Goal: Information Seeking & Learning: Compare options

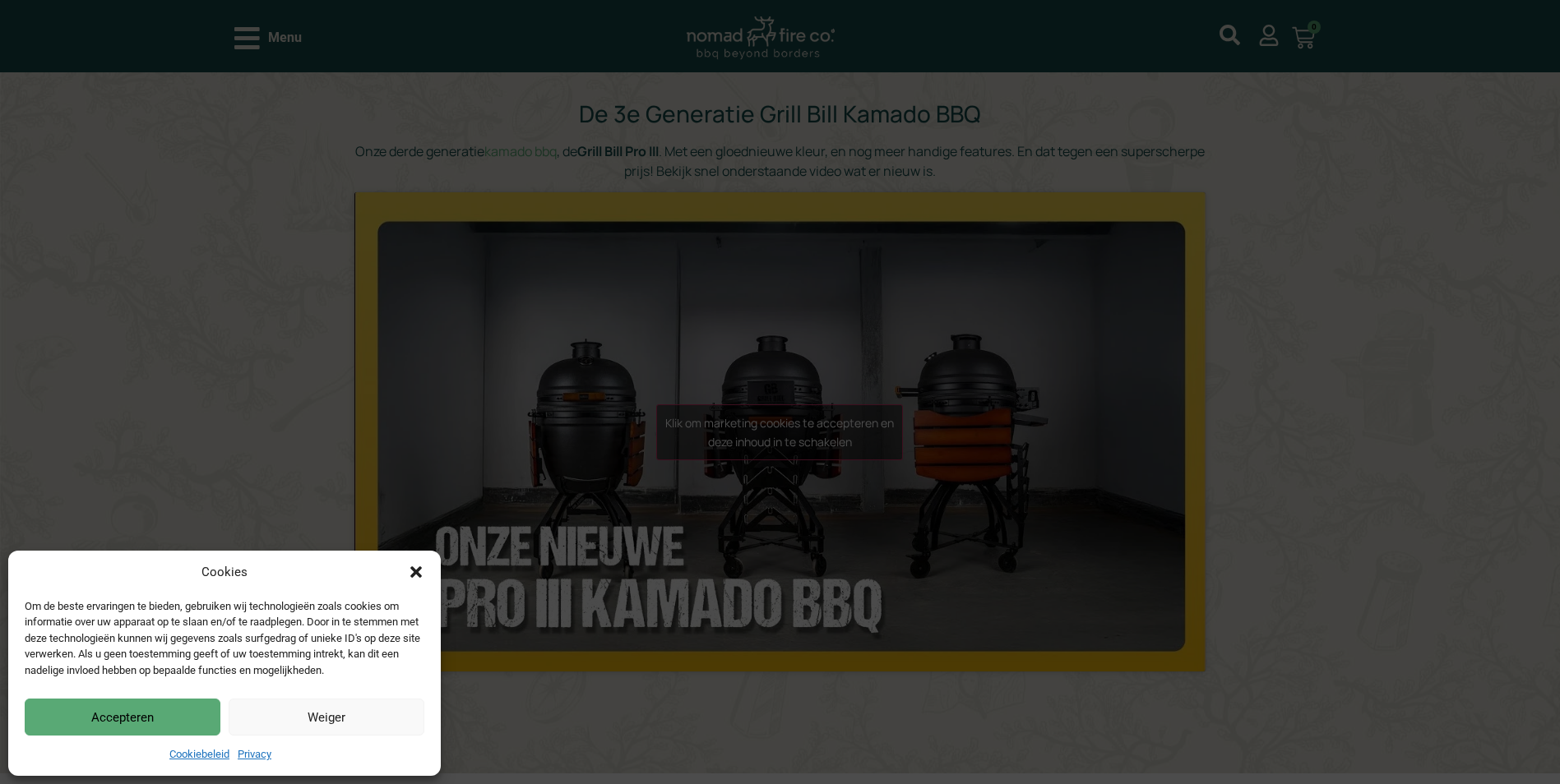
scroll to position [247, 0]
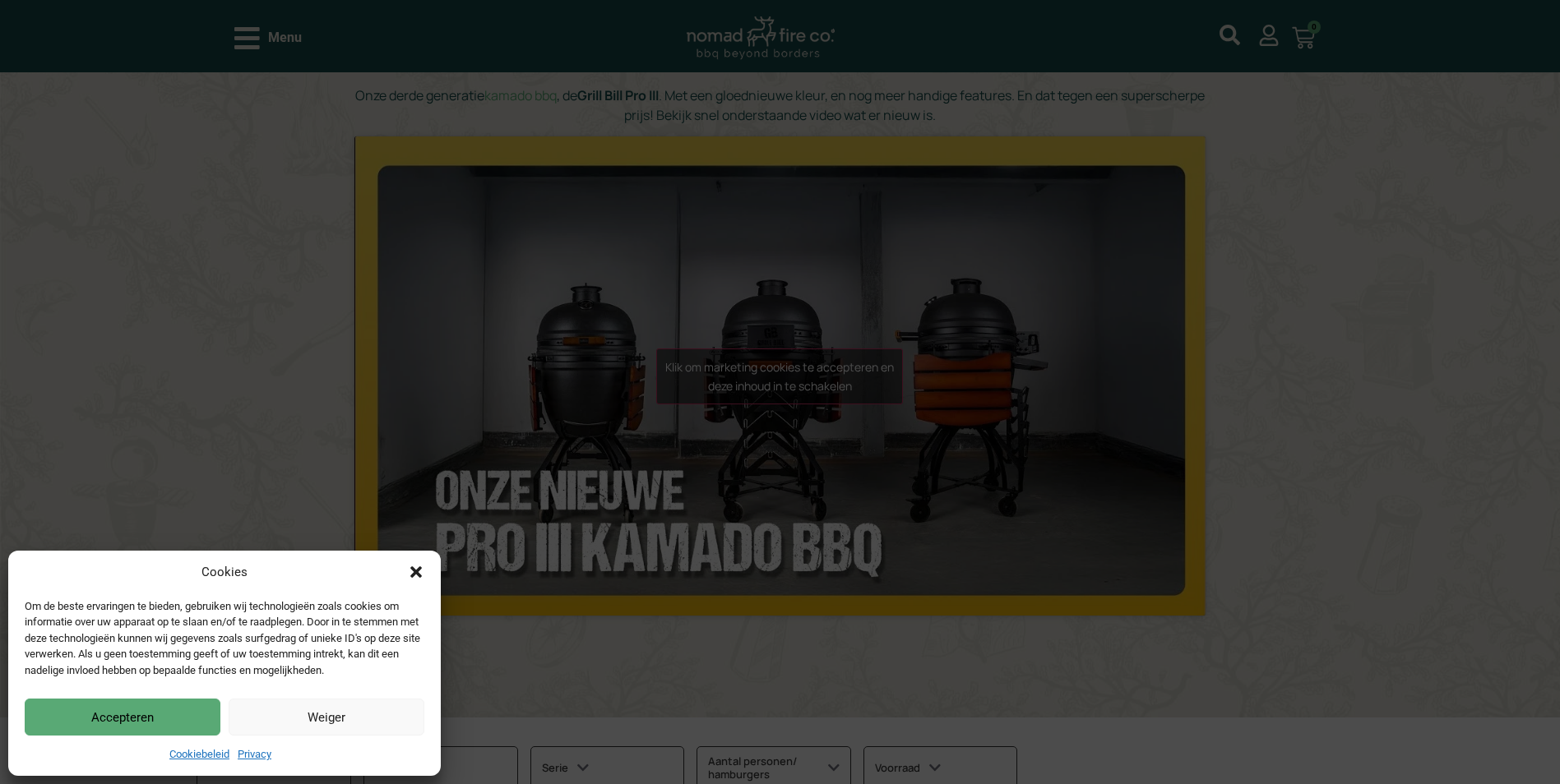
click at [178, 711] on button "Accepteren" at bounding box center [122, 717] width 196 height 37
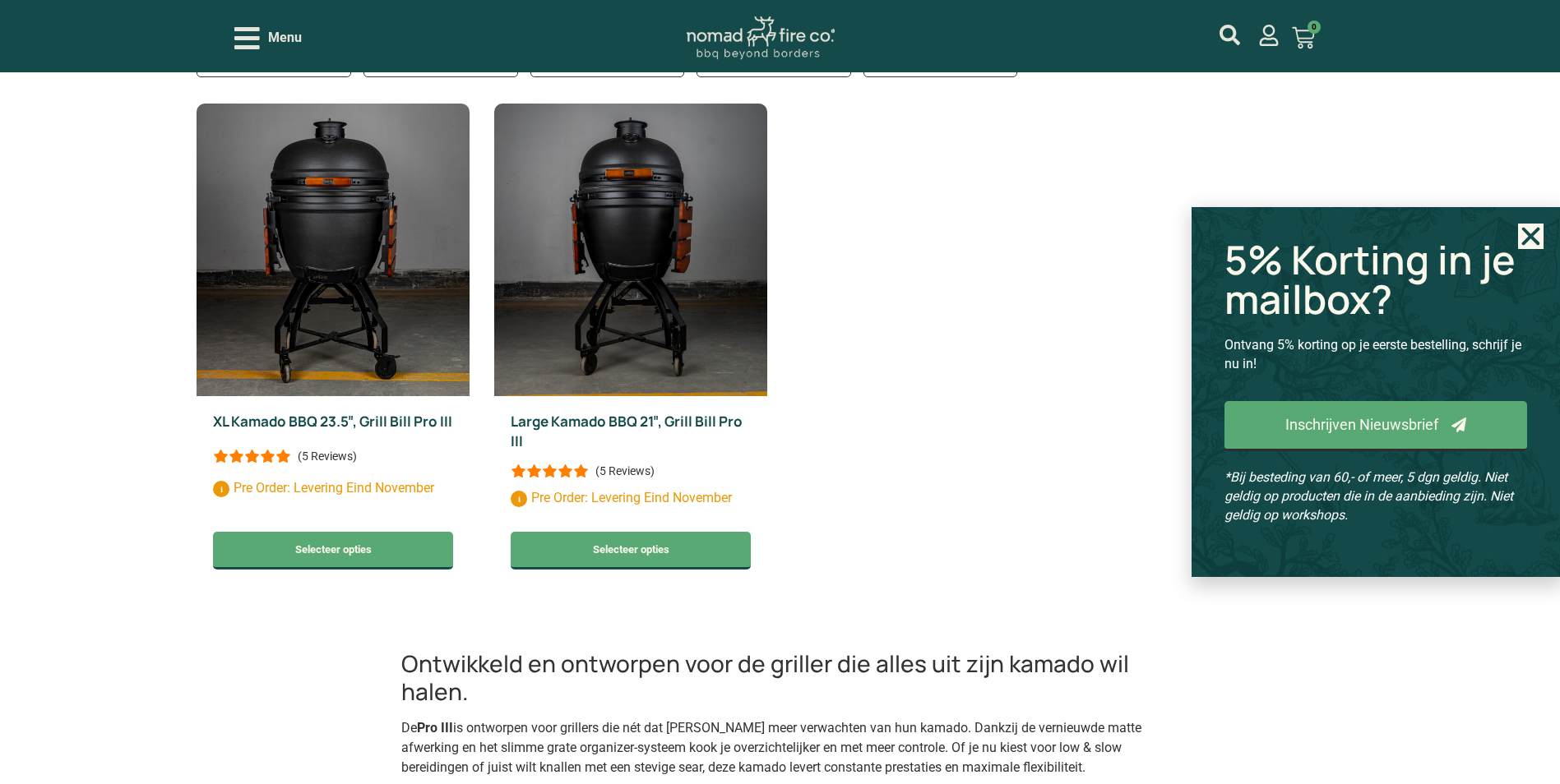
scroll to position [905, 0]
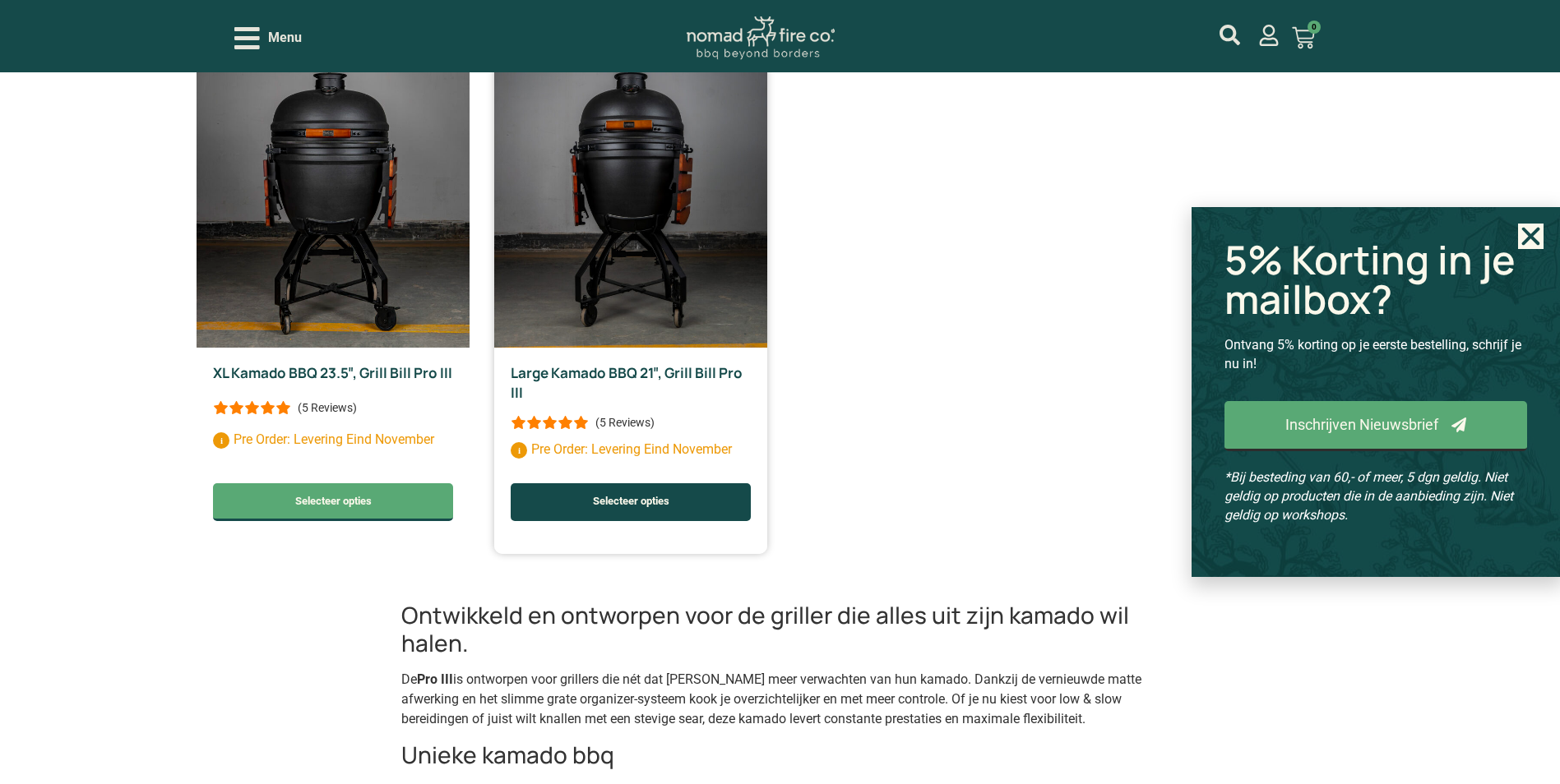
click at [610, 494] on link "Selecteer opties" at bounding box center [631, 502] width 240 height 38
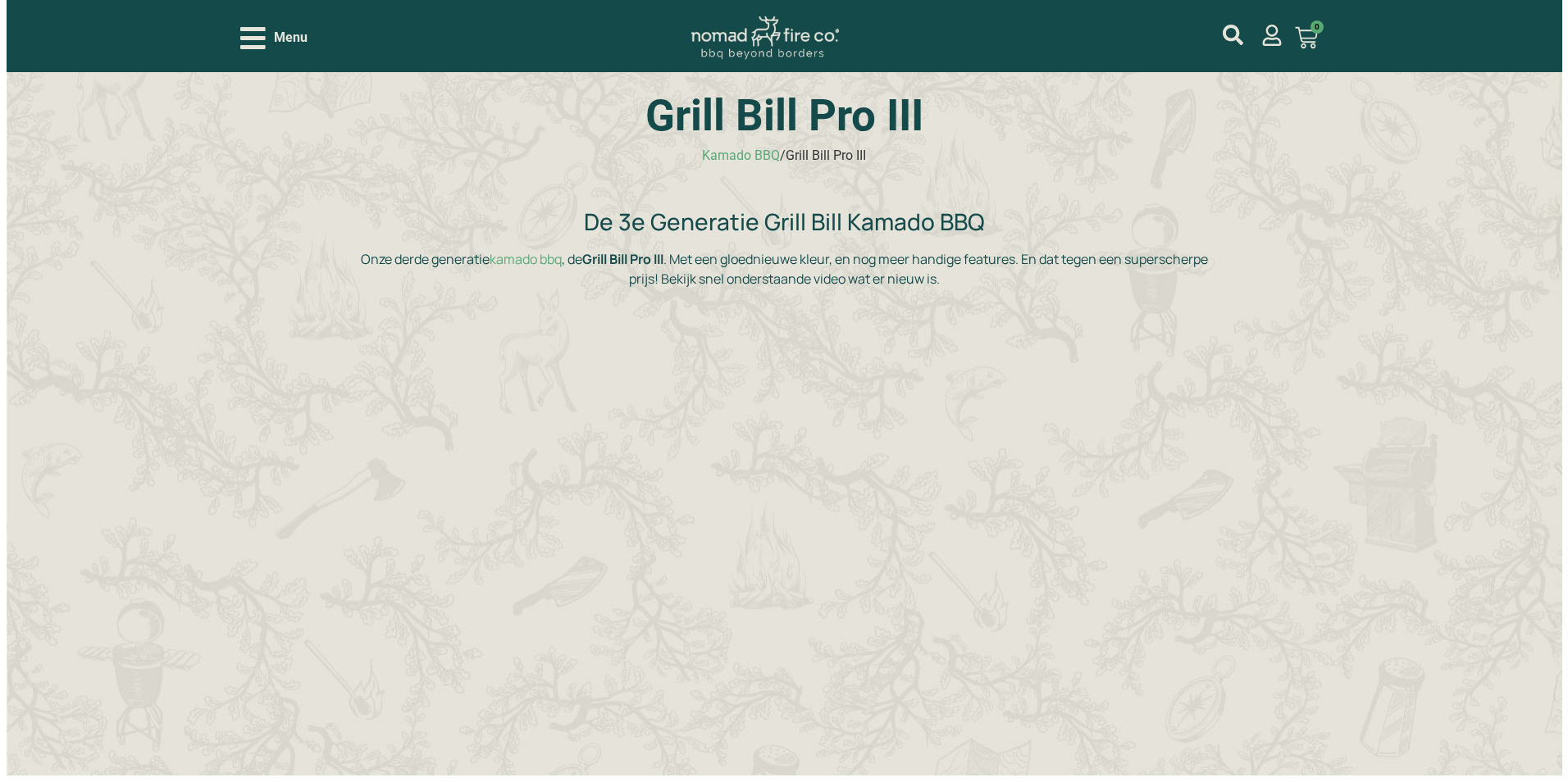
scroll to position [0, 0]
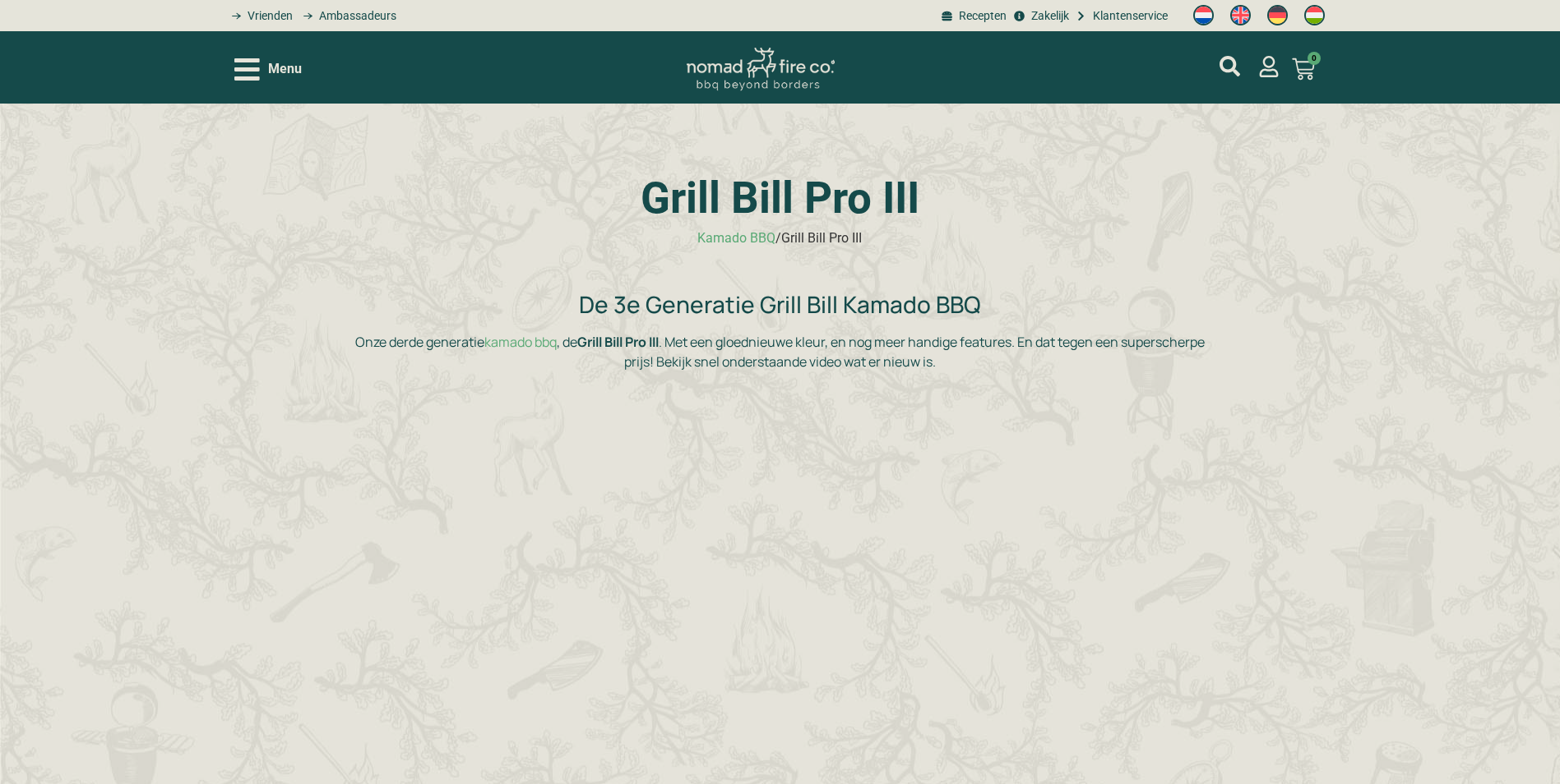
click at [270, 61] on span "Menu" at bounding box center [285, 68] width 34 height 19
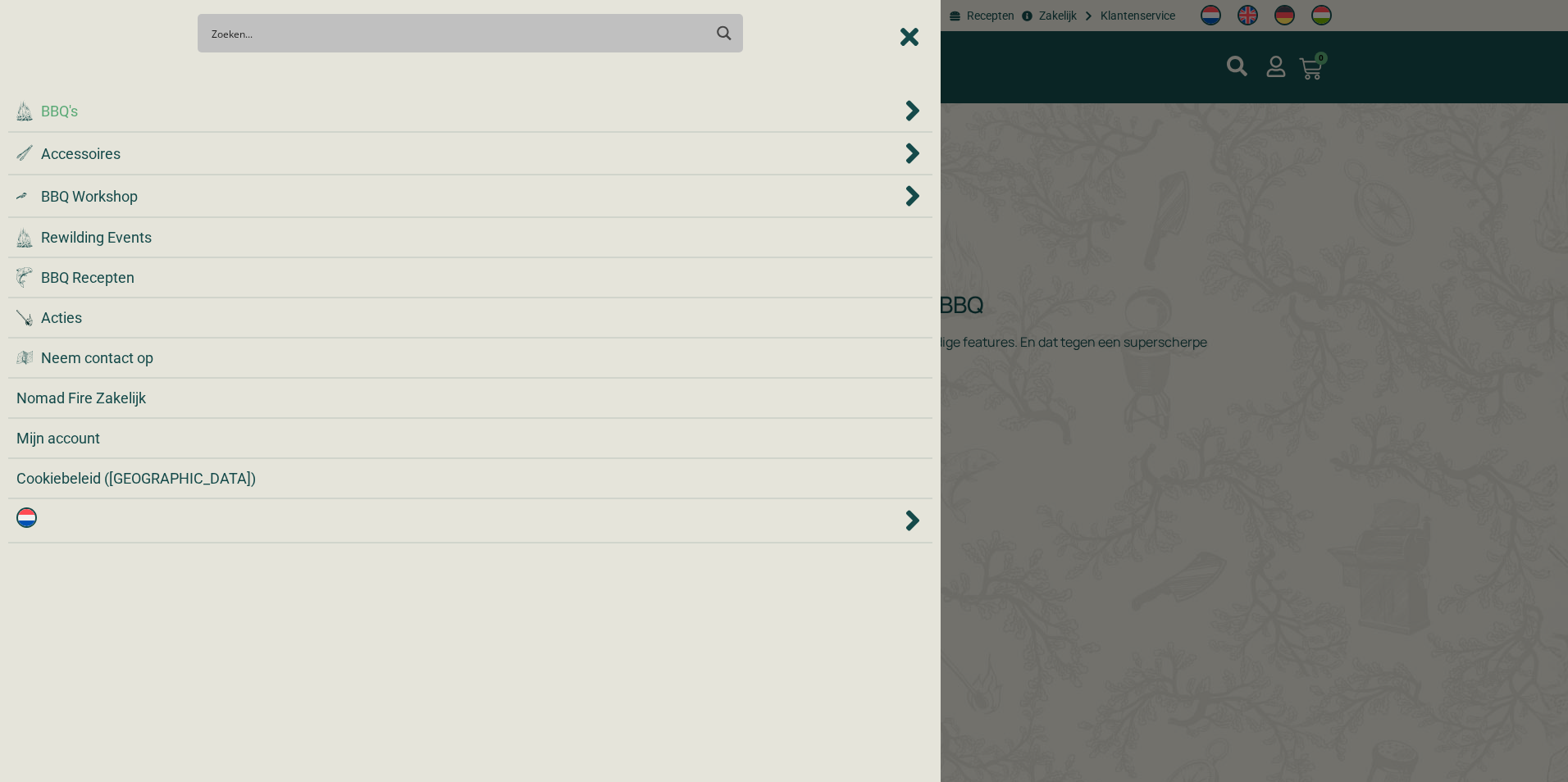
click at [245, 108] on div ".cls-1 { fill: #042e2c; } BBQ's" at bounding box center [458, 111] width 884 height 22
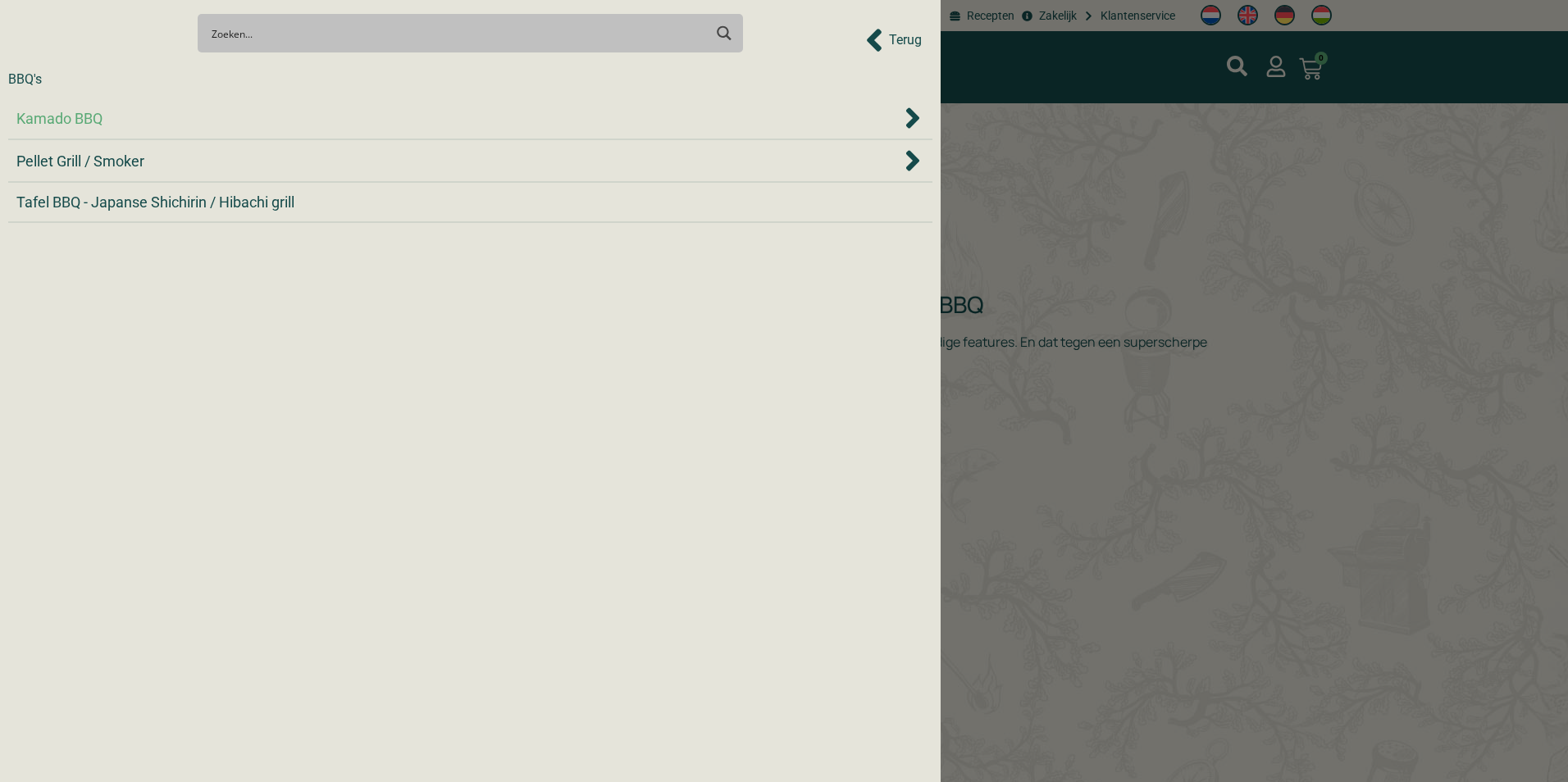
click at [230, 121] on div "Kamado BBQ" at bounding box center [458, 119] width 884 height 22
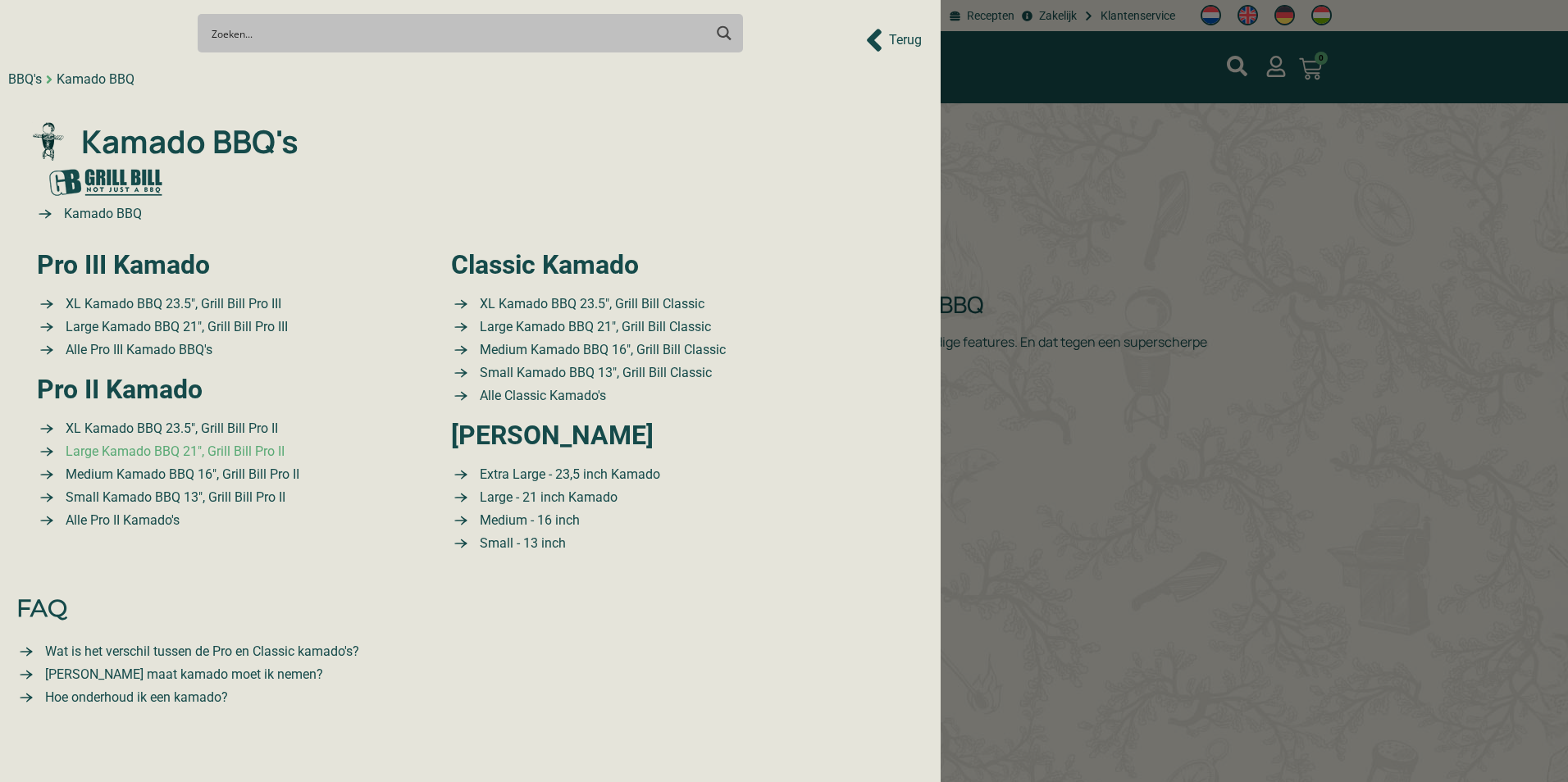
click at [145, 451] on span "Large Kamado BBQ 21″, Grill Bill Pro II" at bounding box center [172, 452] width 223 height 19
click at [157, 477] on span "Medium Kamado BBQ 16″, Grill Bill Pro II" at bounding box center [180, 474] width 238 height 19
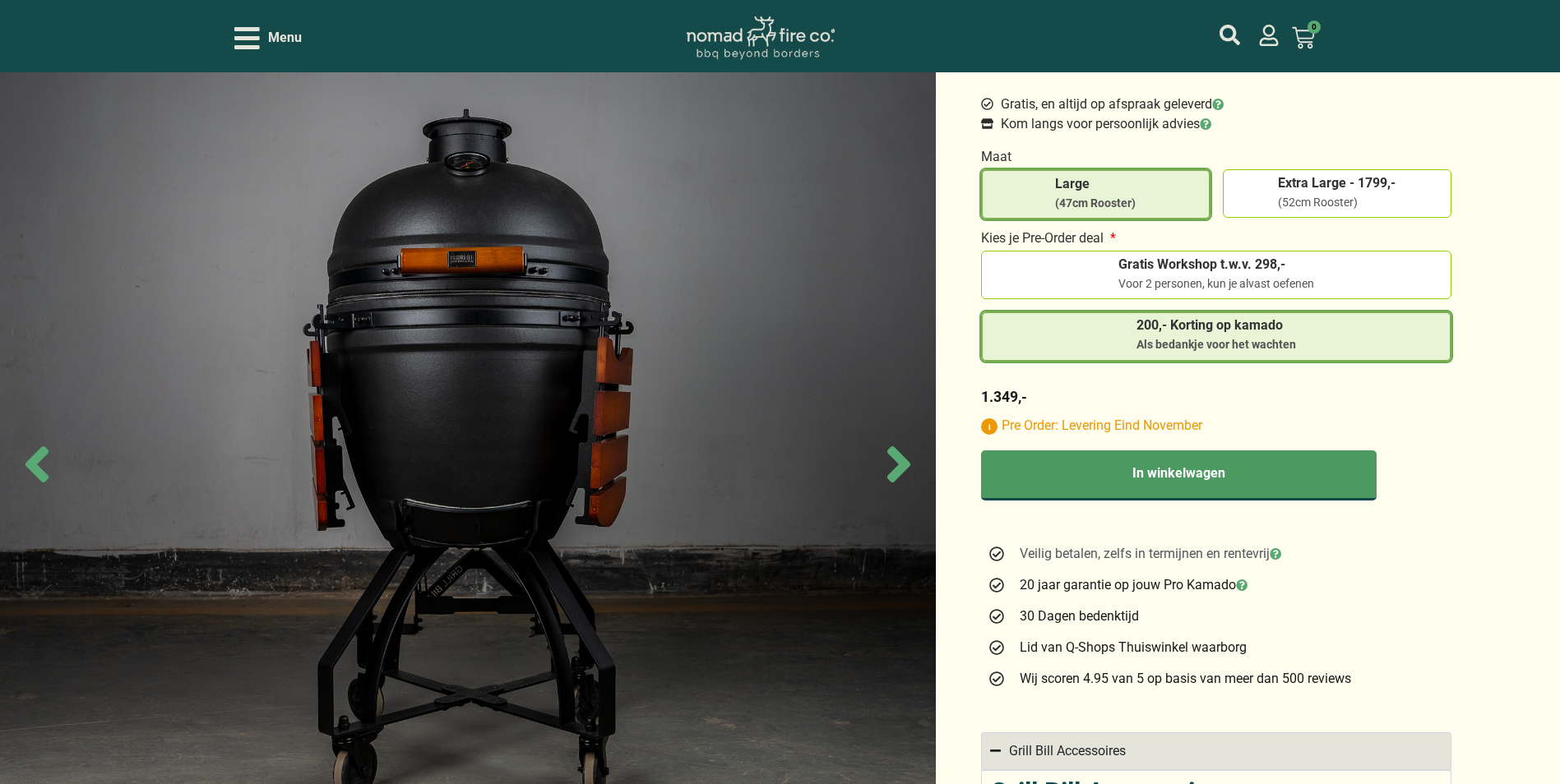
scroll to position [329, 0]
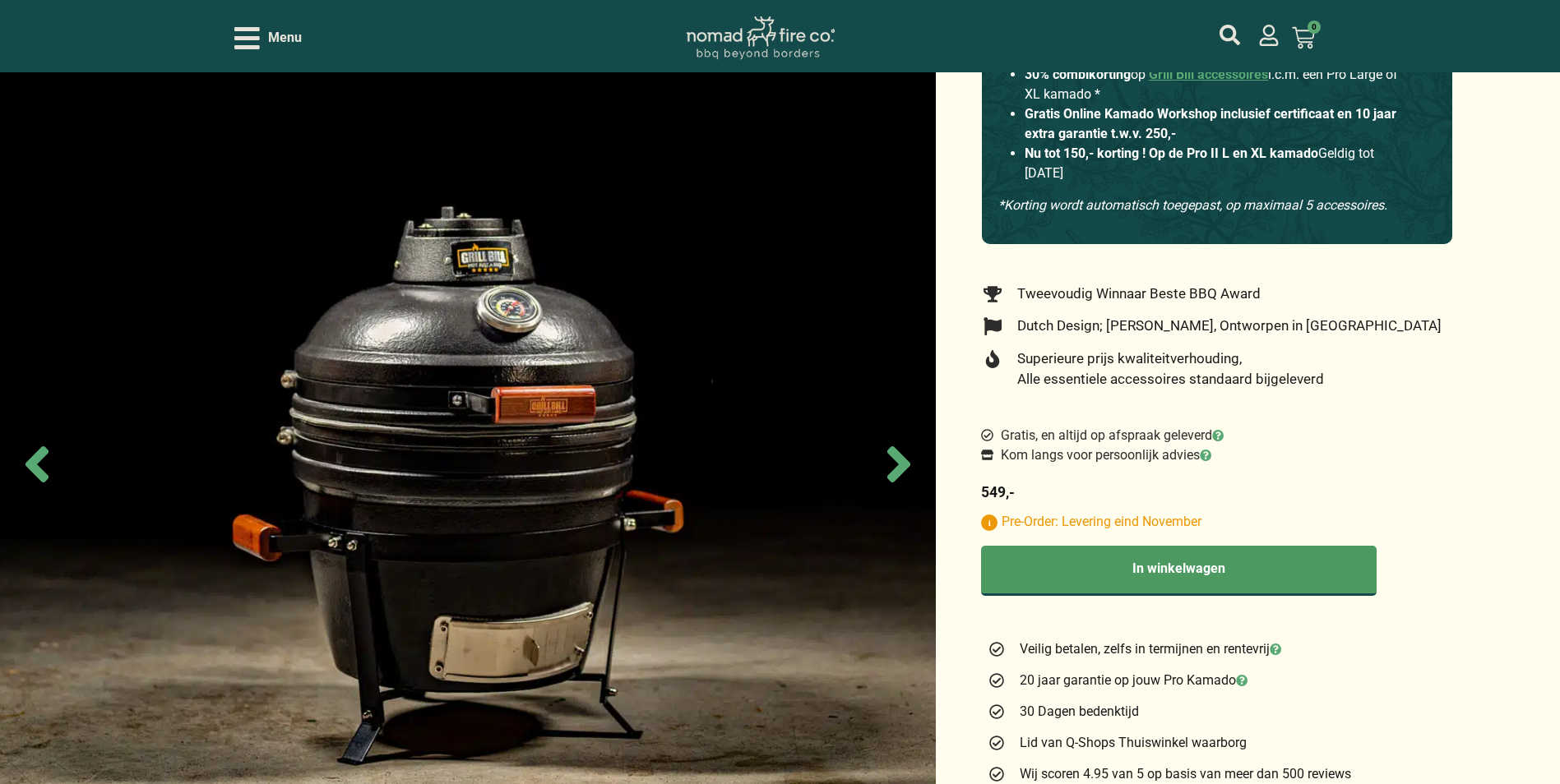
scroll to position [247, 0]
